Goal: Find contact information: Find contact information

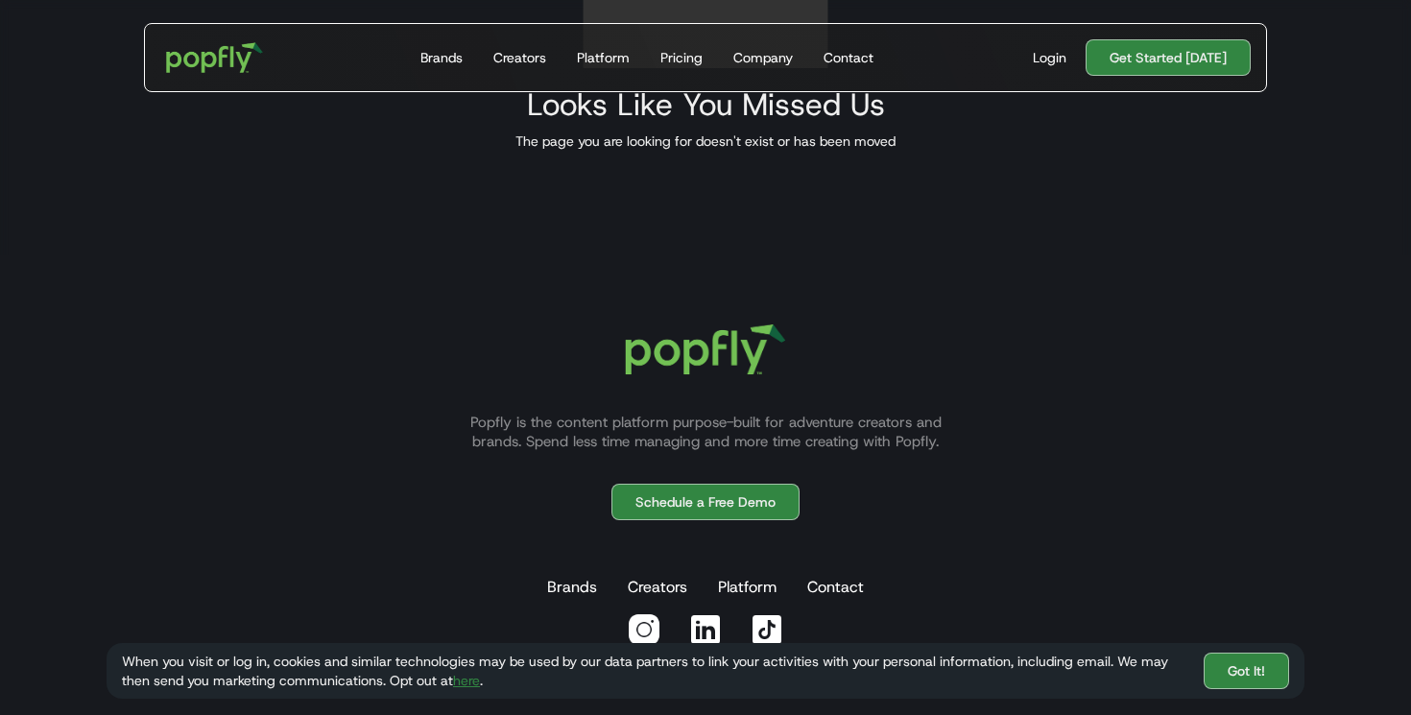
scroll to position [397, 0]
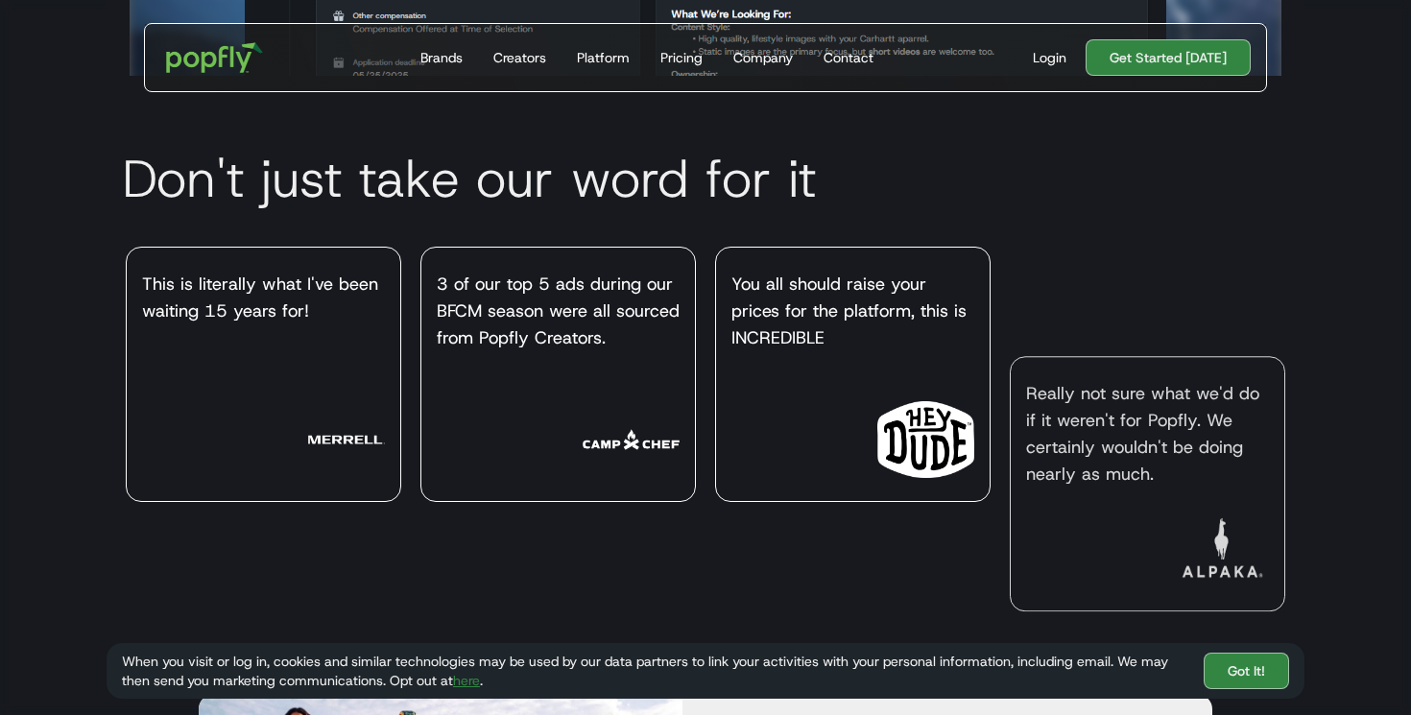
scroll to position [4565, 0]
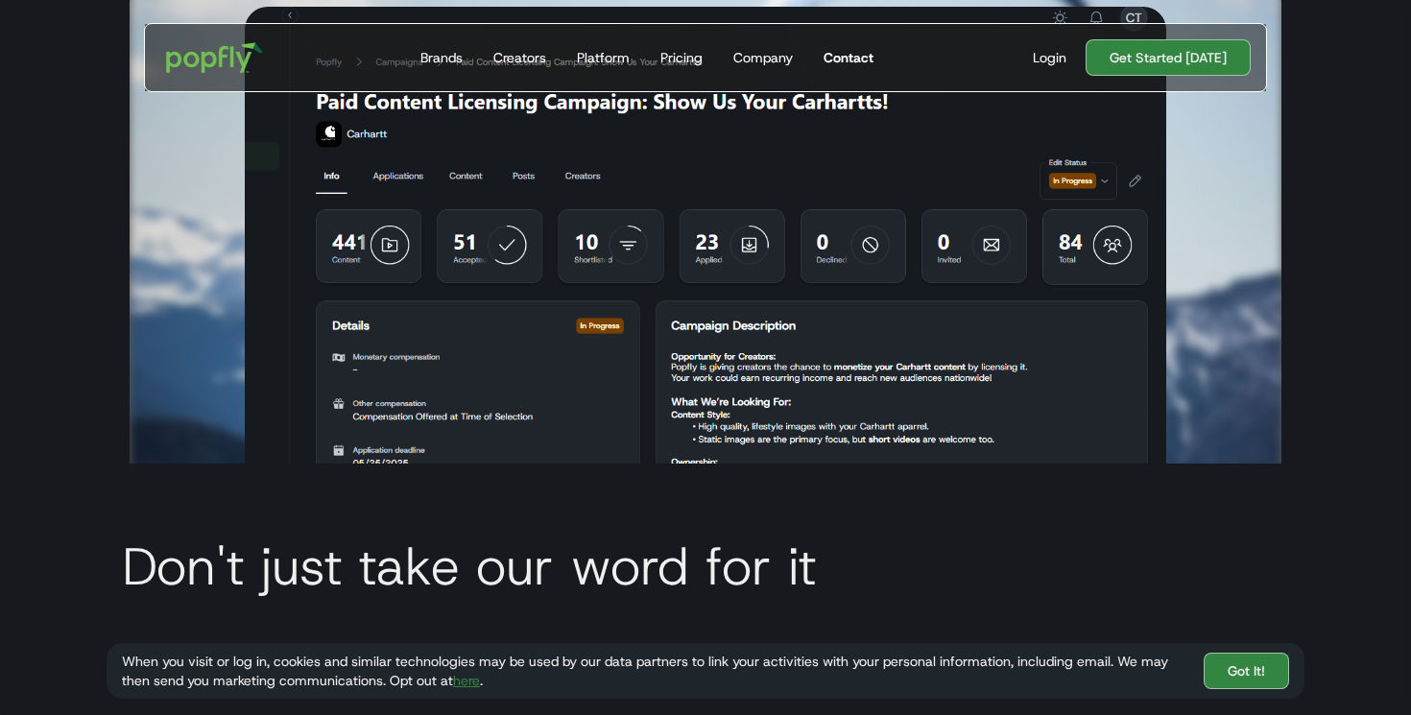
click at [842, 57] on div "Contact" at bounding box center [849, 57] width 50 height 19
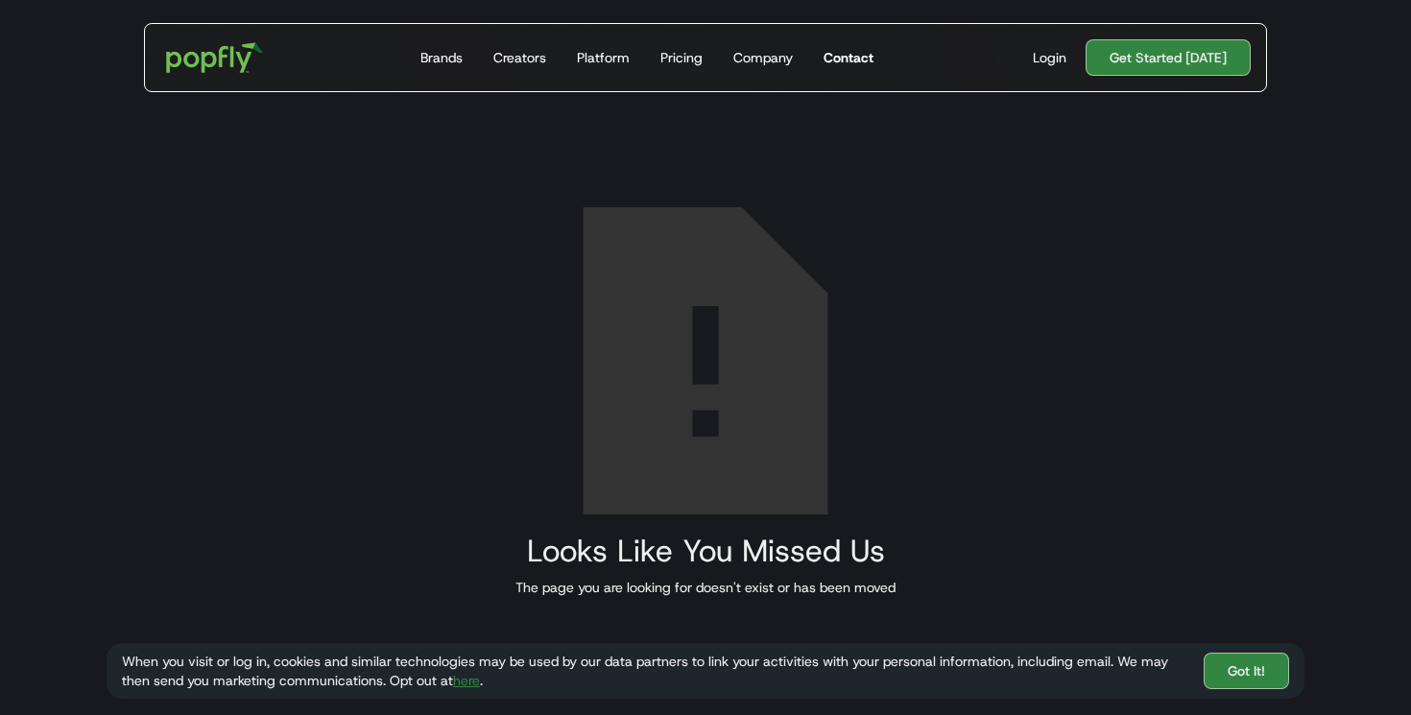
click at [835, 53] on div "Contact" at bounding box center [849, 57] width 50 height 19
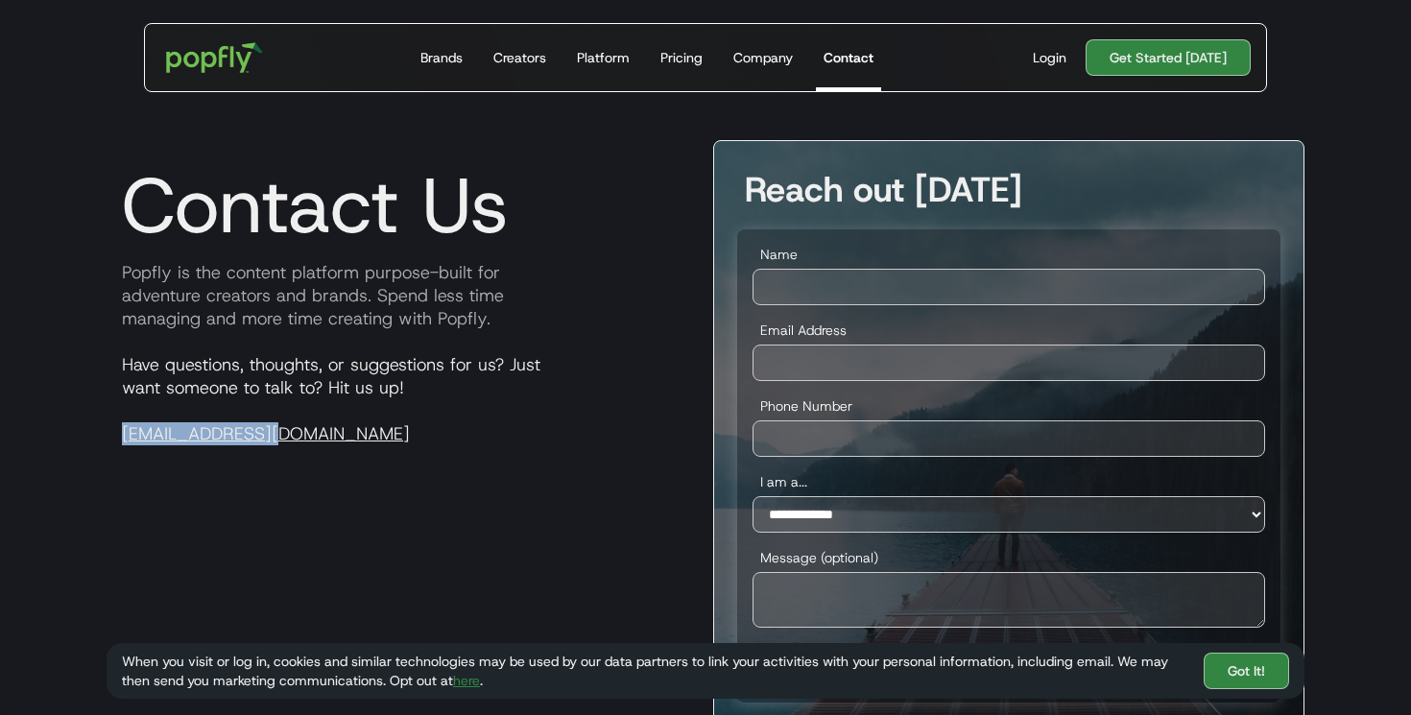
drag, startPoint x: 306, startPoint y: 435, endPoint x: 117, endPoint y: 441, distance: 189.2
click at [117, 442] on p "Have questions, thoughts, or suggestions for us? Just want someone to talk to? …" at bounding box center [402, 399] width 591 height 92
copy link "[EMAIL_ADDRESS][DOMAIN_NAME]"
